Goal: Task Accomplishment & Management: Use online tool/utility

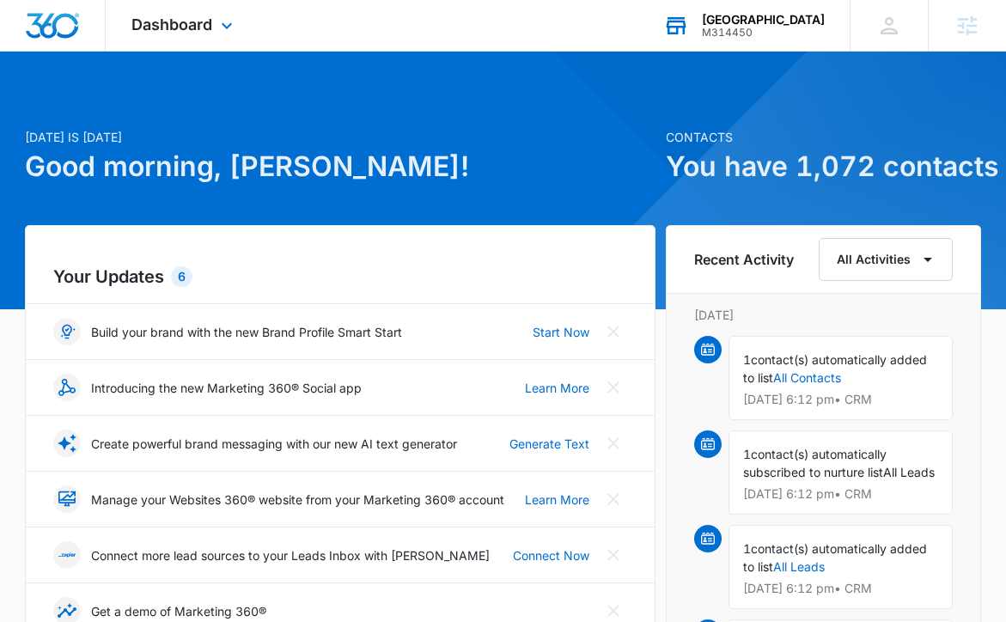
click at [762, 36] on div "M314450" at bounding box center [763, 33] width 123 height 12
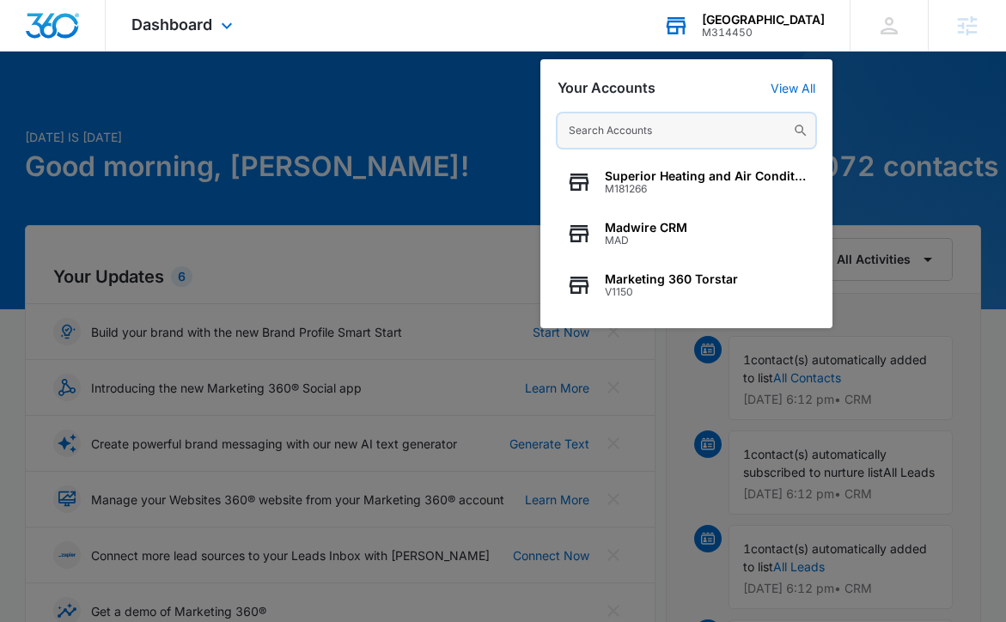
click at [654, 143] on input "text" at bounding box center [687, 130] width 258 height 34
paste input "M41905"
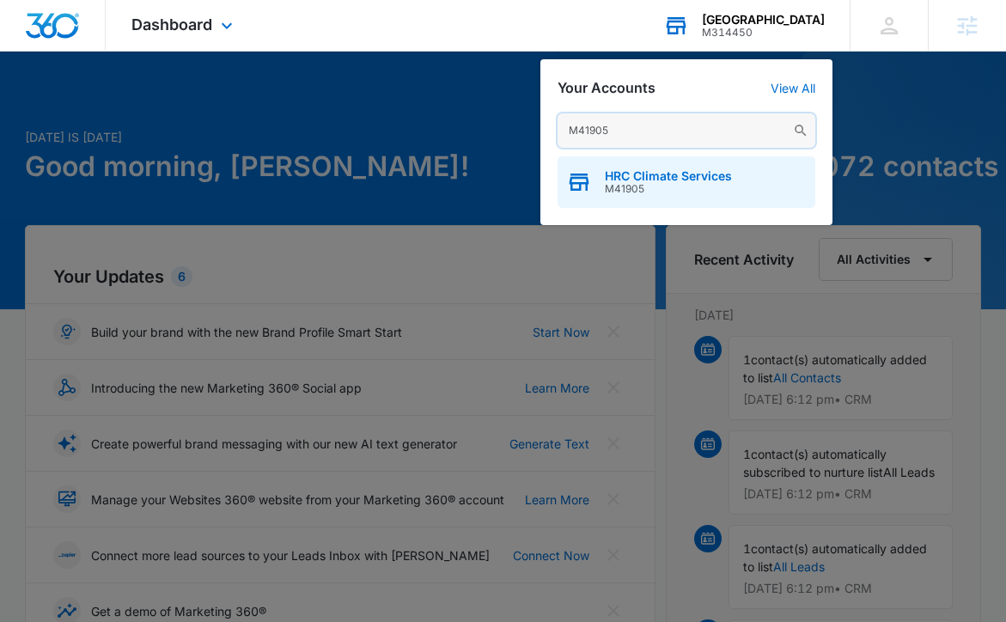
type input "M41905"
click at [659, 177] on span "HRC Climate Services" at bounding box center [668, 176] width 127 height 14
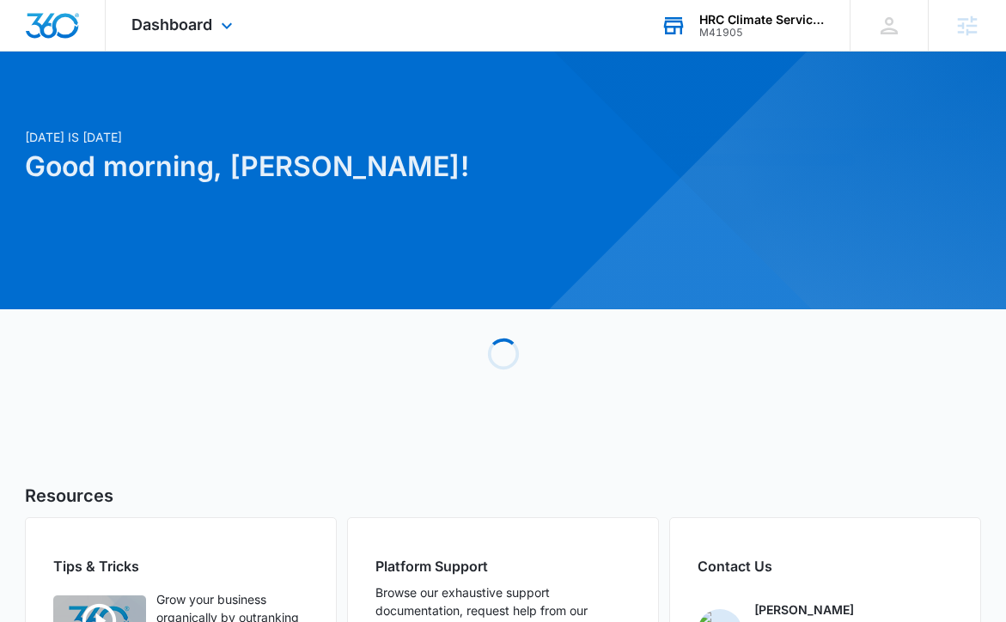
click at [218, 15] on div "Dashboard Apps Reputation Forms CRM Email Social Content Ads Intelligence Files…" at bounding box center [184, 25] width 157 height 51
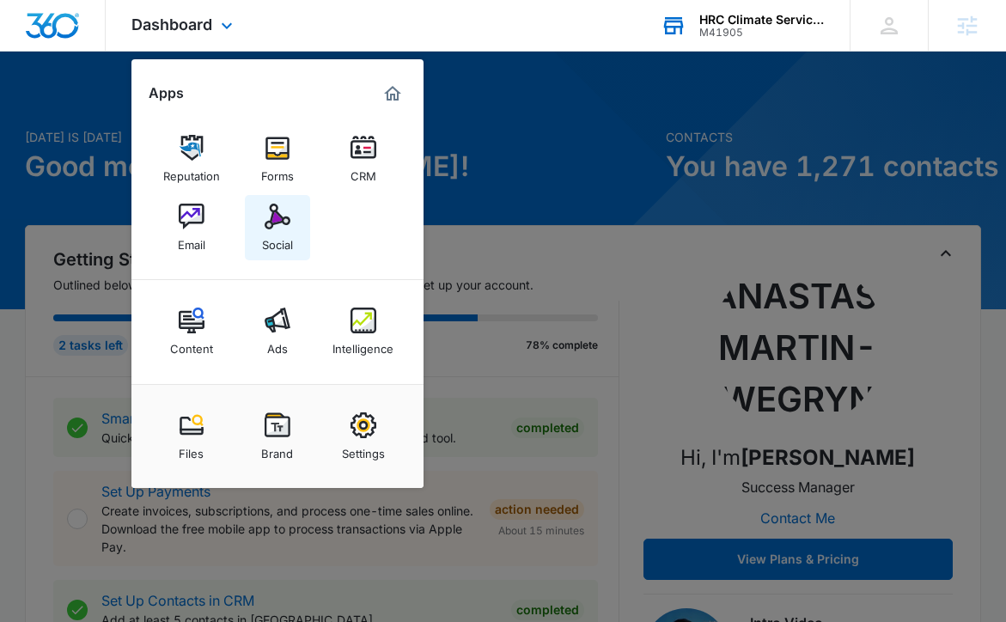
click at [291, 218] on link "Social" at bounding box center [277, 227] width 65 height 65
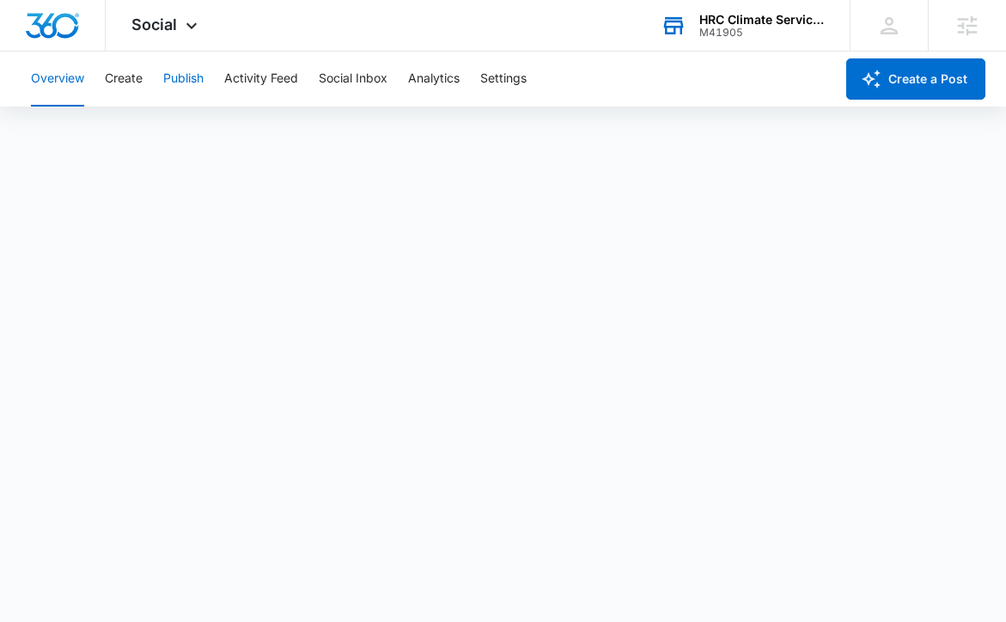
click at [186, 79] on button "Publish" at bounding box center [183, 79] width 40 height 55
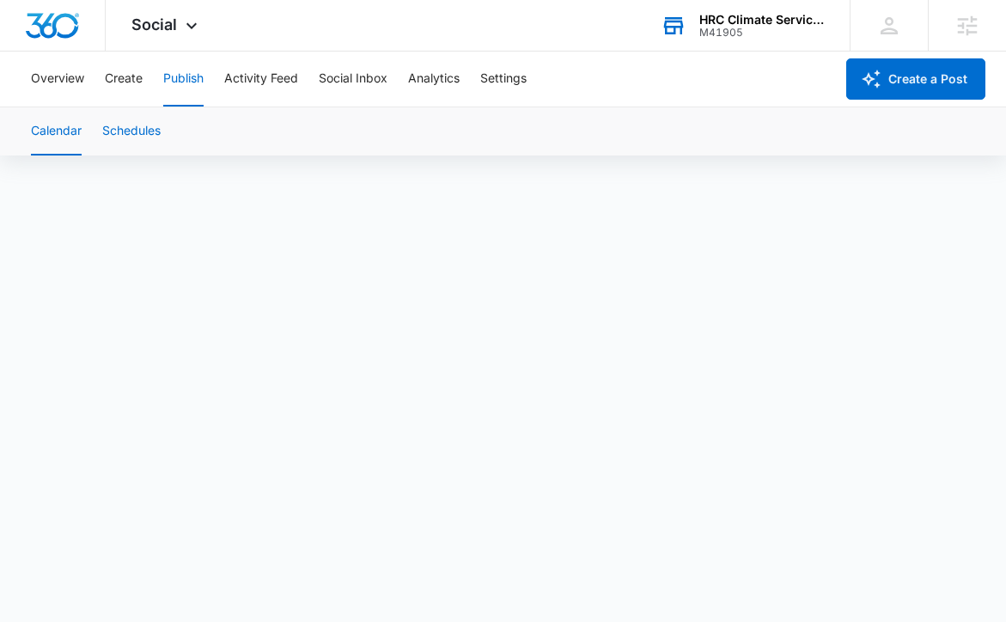
click at [128, 128] on button "Schedules" at bounding box center [131, 131] width 58 height 48
